Goal: Find specific page/section: Find specific page/section

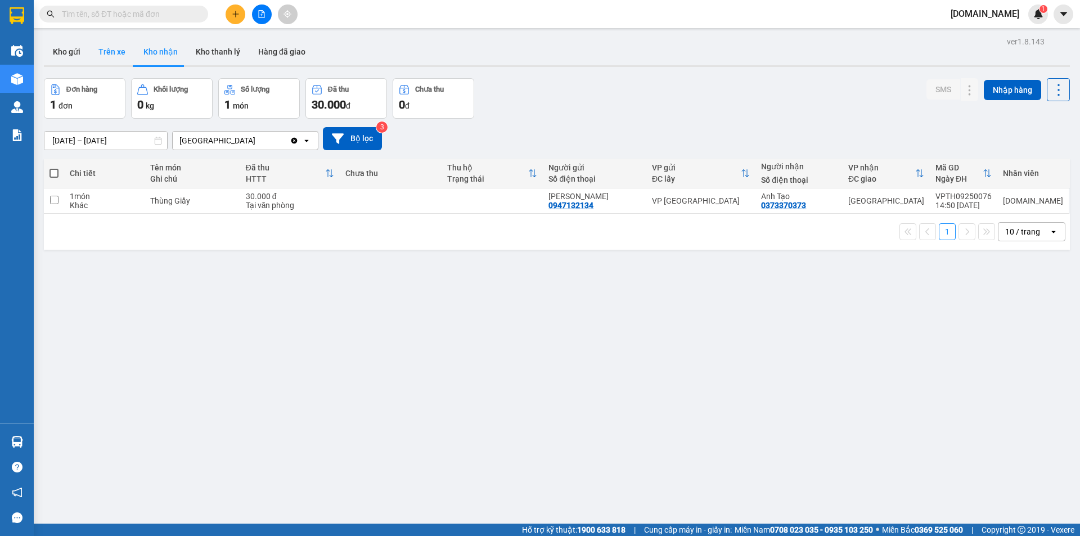
click at [104, 52] on button "Trên xe" at bounding box center [111, 51] width 45 height 27
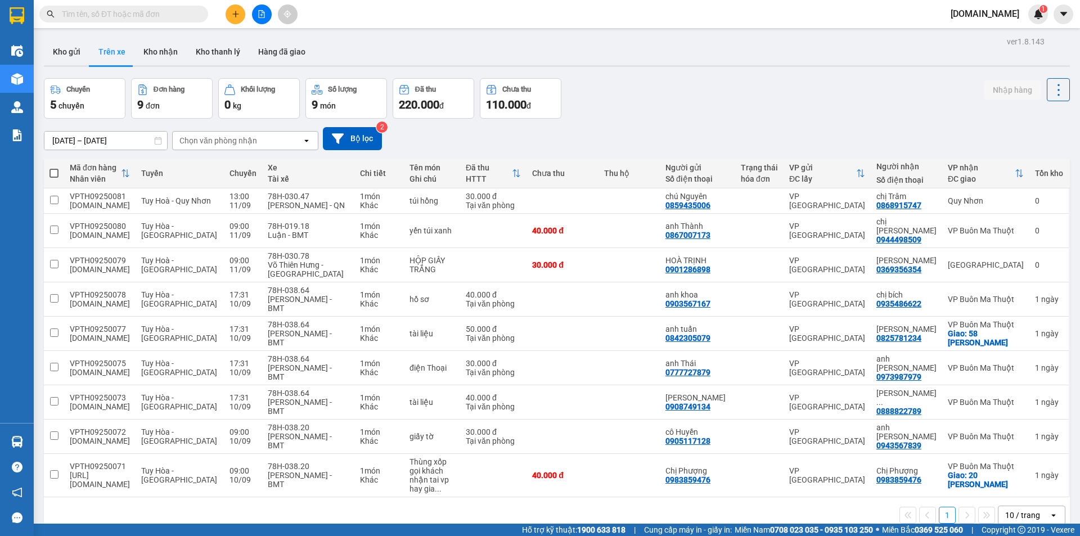
click at [258, 138] on div "Chọn văn phòng nhận" at bounding box center [237, 141] width 129 height 18
click at [204, 184] on span "[GEOGRAPHIC_DATA]" at bounding box center [221, 184] width 81 height 11
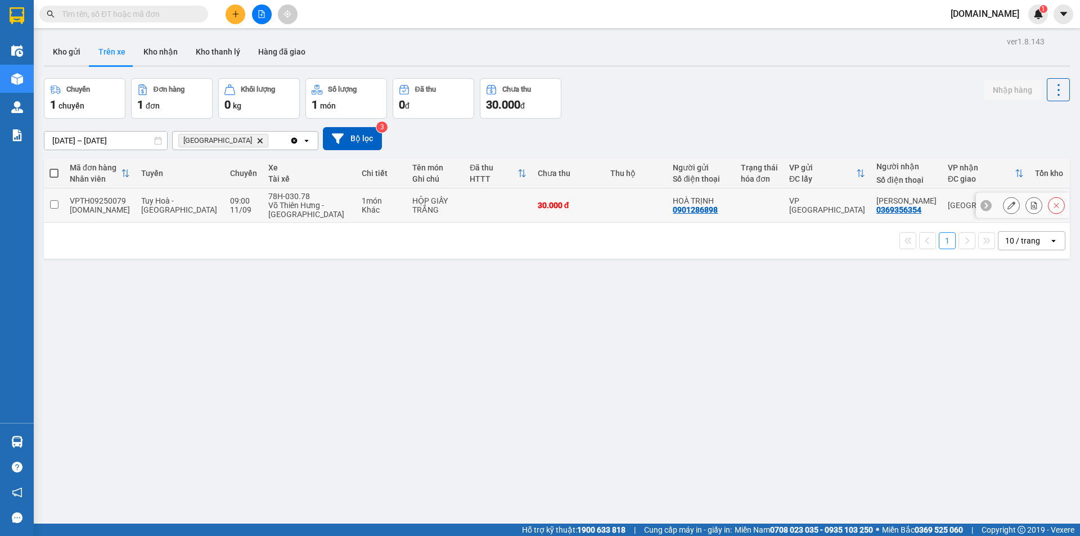
click at [900, 207] on div "0369356354" at bounding box center [899, 209] width 45 height 9
click at [900, 206] on div "0369356354" at bounding box center [899, 209] width 45 height 9
copy div "0369356354"
click at [985, 450] on div "ver 1.8.143 Kho gửi Trên xe Kho nhận Kho thanh [PERSON_NAME] đã giao Chuyến 1 c…" at bounding box center [556, 302] width 1035 height 536
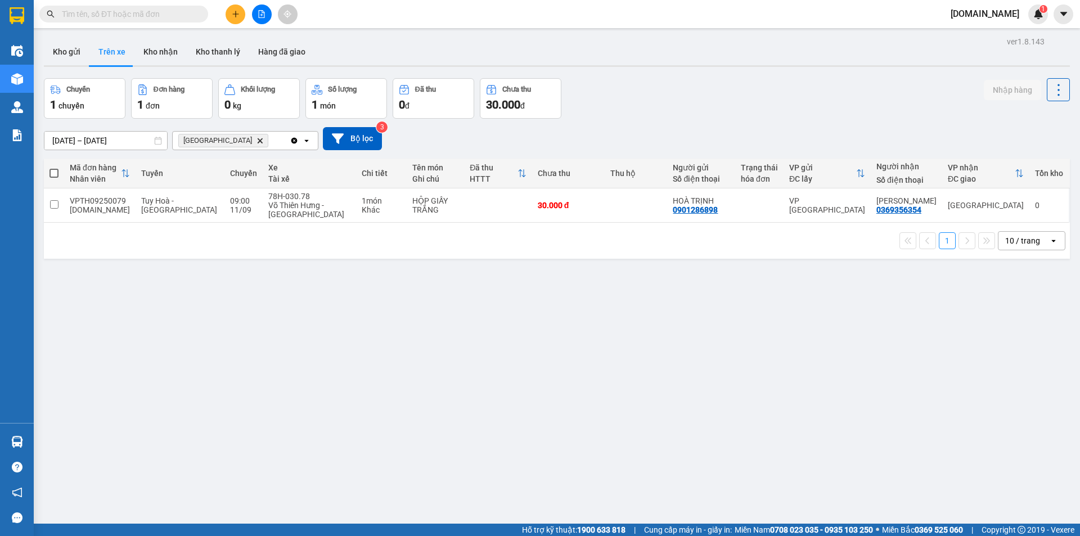
click at [67, 261] on div "ver 1.8.143 Kho gửi Trên xe Kho nhận Kho thanh [PERSON_NAME] đã giao Chuyến 1 c…" at bounding box center [556, 302] width 1035 height 536
